Goal: Communication & Community: Answer question/provide support

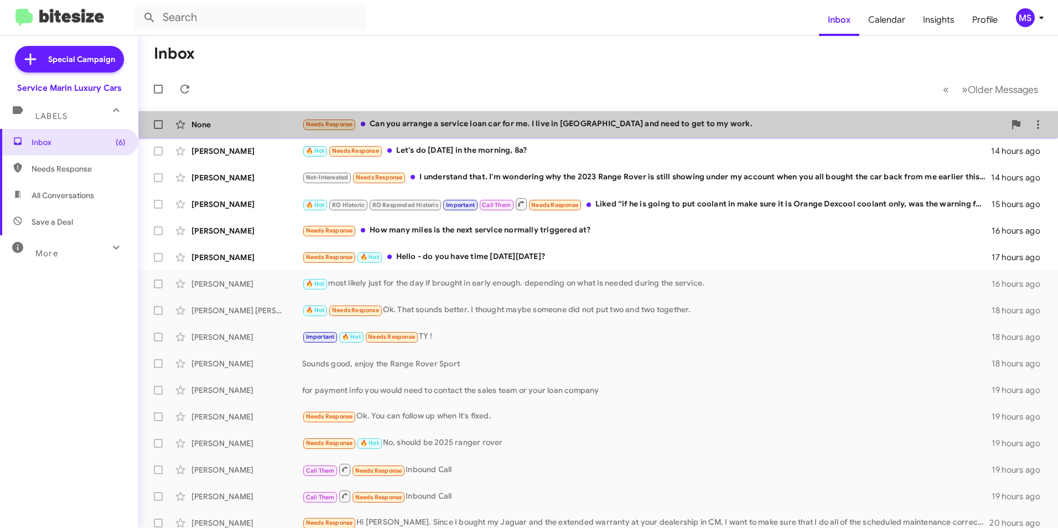
click at [678, 123] on div "Needs Response Can you arrange a service loan car for me. I live in [GEOGRAPHIC…" at bounding box center [653, 124] width 703 height 13
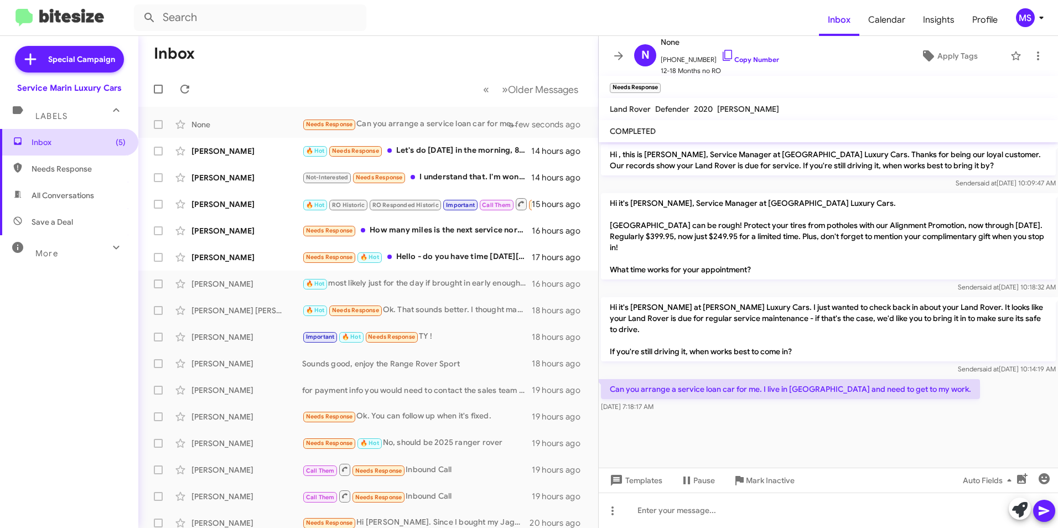
click at [40, 143] on span "Inbox (5)" at bounding box center [79, 142] width 94 height 11
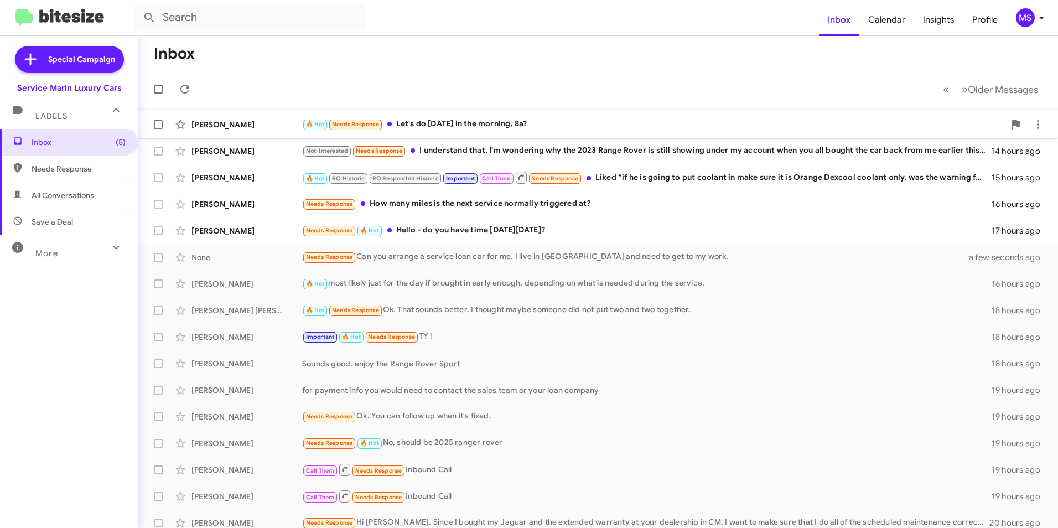
click at [438, 122] on div "🔥 Hot Needs Response Let's do [DATE] in the morning, 8a?" at bounding box center [653, 124] width 703 height 13
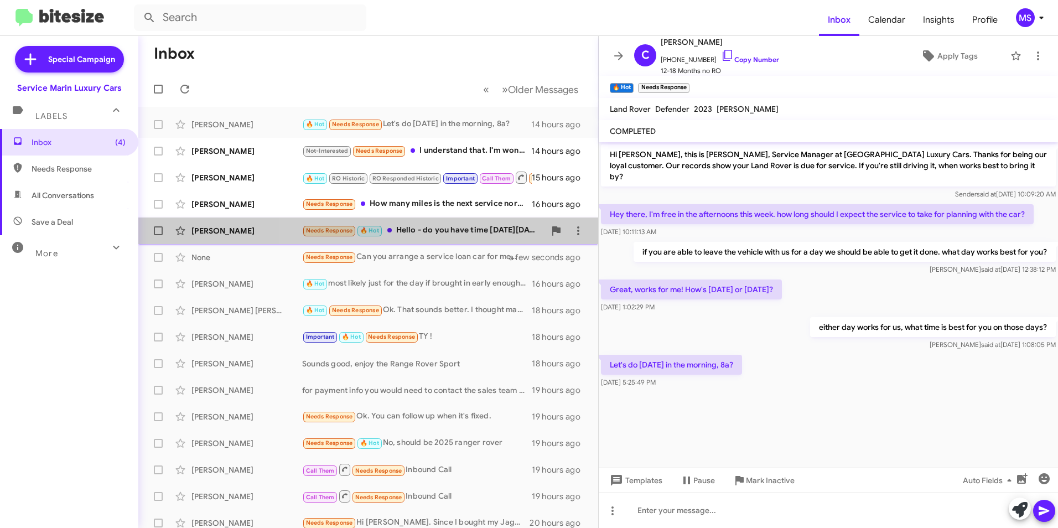
click at [495, 226] on div "Needs Response 🔥 Hot Hello - do you have time [DATE][DATE]?" at bounding box center [423, 230] width 243 height 13
